Goal: Ask a question

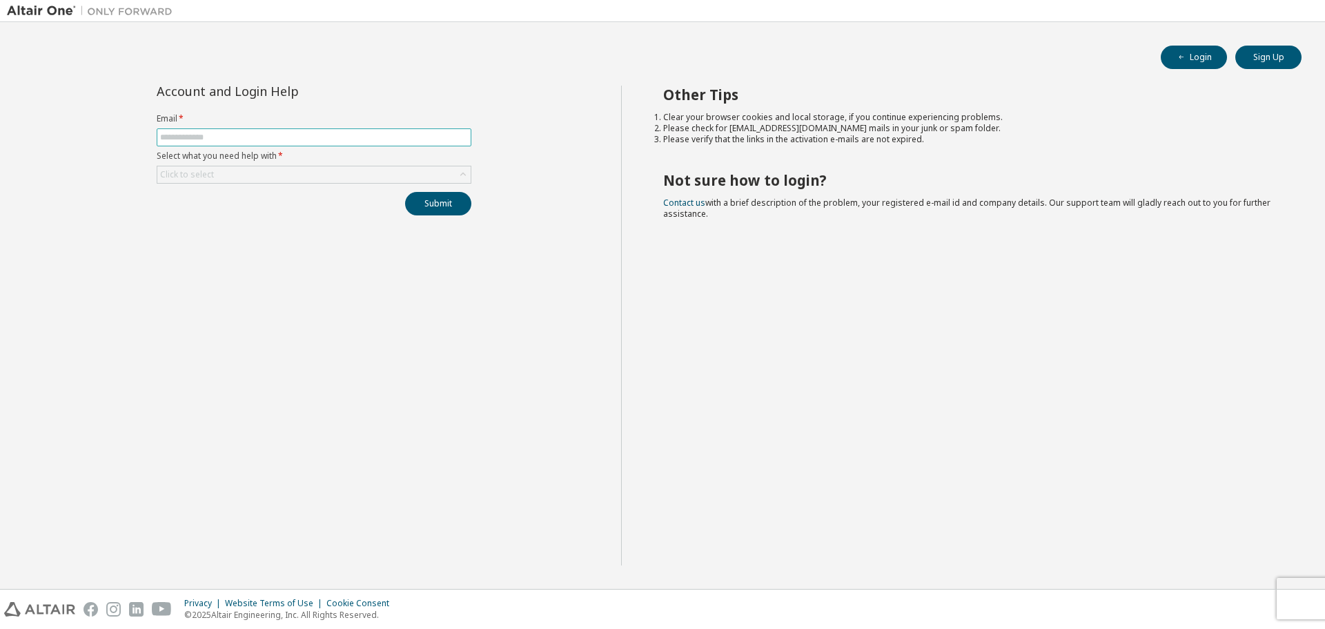
click at [260, 128] on span at bounding box center [314, 137] width 315 height 18
click at [207, 134] on input "text" at bounding box center [314, 137] width 308 height 11
type input "**********"
click at [341, 171] on div "Click to select" at bounding box center [313, 174] width 313 height 17
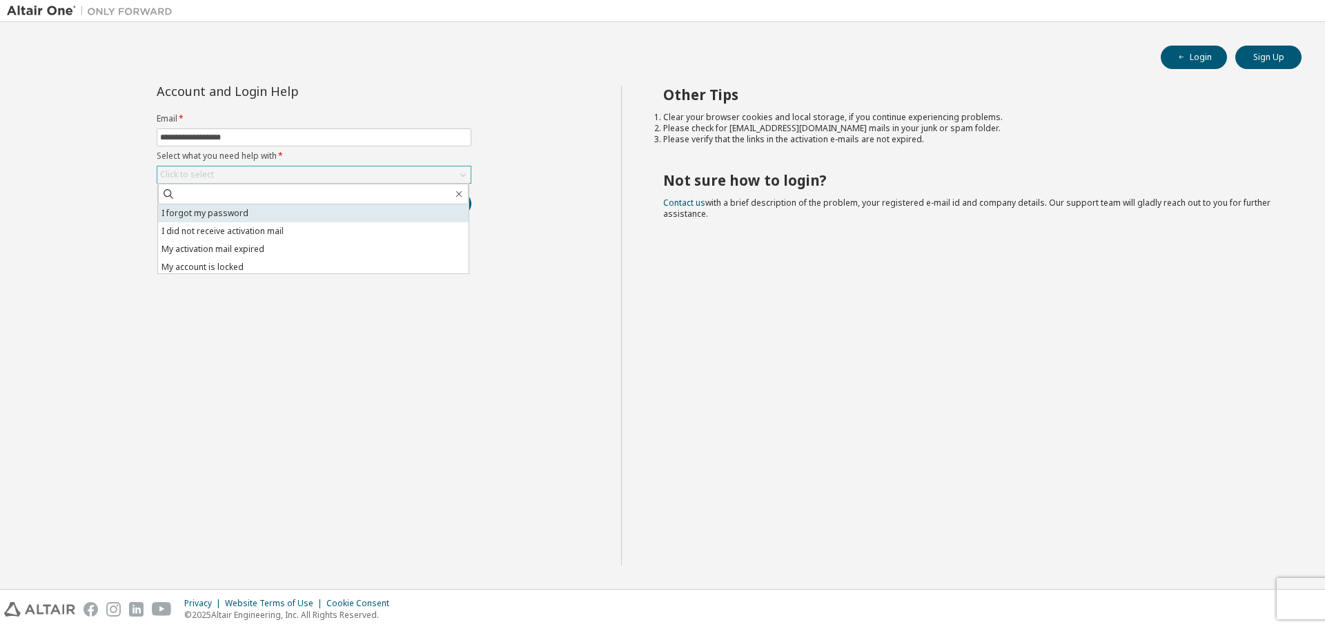
click at [213, 218] on li "I forgot my password" at bounding box center [313, 213] width 310 height 18
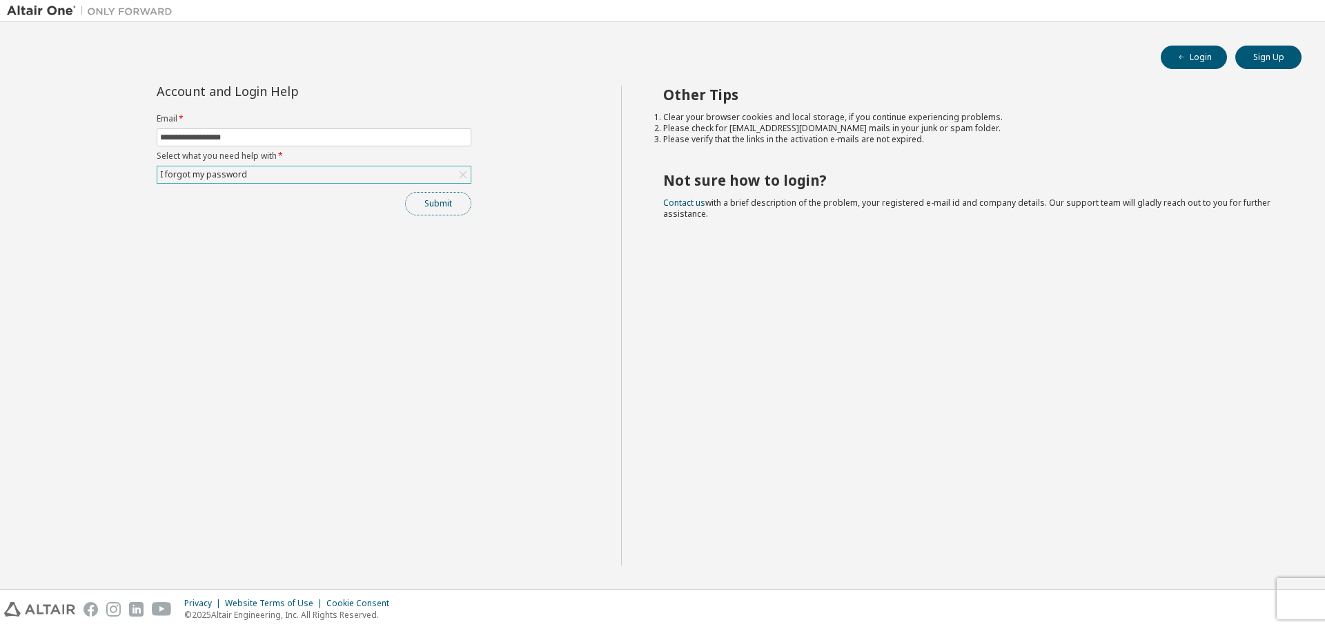
click at [455, 204] on button "Submit" at bounding box center [438, 203] width 66 height 23
click at [453, 203] on button "Submit" at bounding box center [438, 203] width 66 height 23
click at [278, 132] on input "text" at bounding box center [314, 137] width 308 height 11
